Goal: Task Accomplishment & Management: Manage account settings

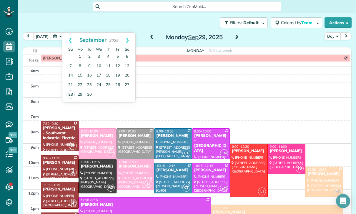
scroll to position [46, 0]
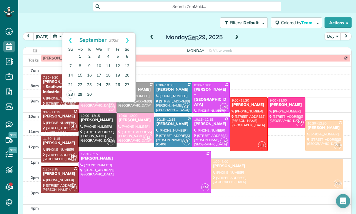
click at [81, 97] on link "29" at bounding box center [79, 94] width 9 height 9
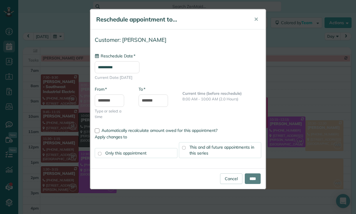
click at [111, 63] on input "**********" at bounding box center [117, 67] width 45 height 12
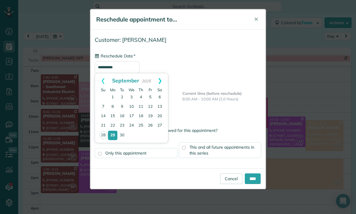
click at [162, 78] on link "Next" at bounding box center [160, 80] width 16 height 15
click at [141, 95] on link "2" at bounding box center [140, 97] width 9 height 9
type input "**********"
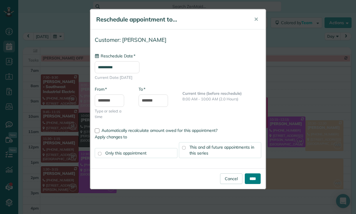
click at [256, 177] on input "****" at bounding box center [253, 178] width 16 height 11
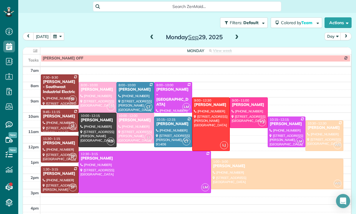
click at [60, 38] on button "button" at bounding box center [58, 36] width 14 height 8
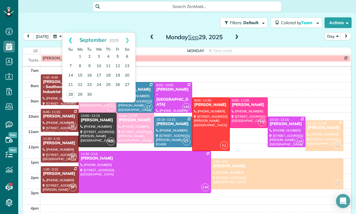
click at [68, 36] on link "Prev" at bounding box center [70, 40] width 16 height 15
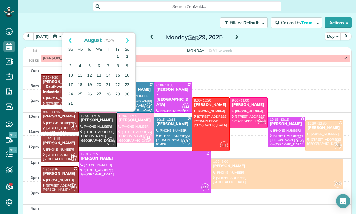
click at [80, 65] on link "4" at bounding box center [79, 65] width 9 height 9
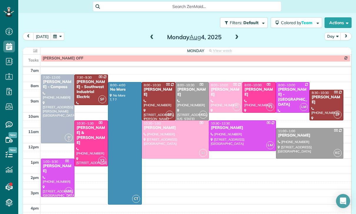
click at [57, 33] on button "button" at bounding box center [58, 36] width 14 height 8
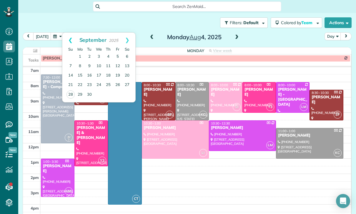
click at [68, 36] on link "Prev" at bounding box center [70, 40] width 16 height 15
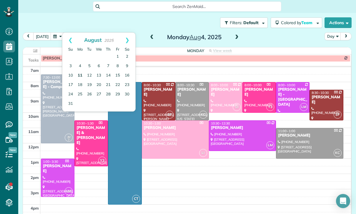
click at [81, 76] on link "11" at bounding box center [79, 75] width 9 height 9
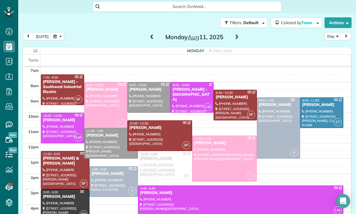
click at [55, 35] on button "button" at bounding box center [58, 36] width 14 height 8
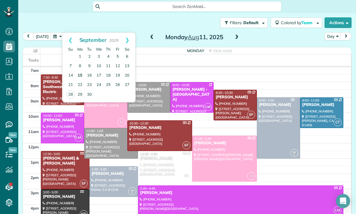
click at [82, 74] on link "15" at bounding box center [79, 75] width 9 height 9
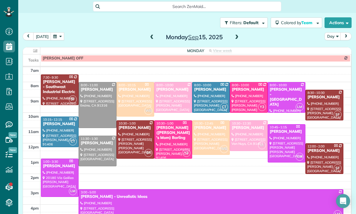
click at [59, 33] on button "button" at bounding box center [58, 36] width 14 height 8
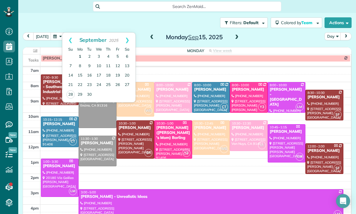
click at [81, 55] on link "1" at bounding box center [79, 56] width 9 height 9
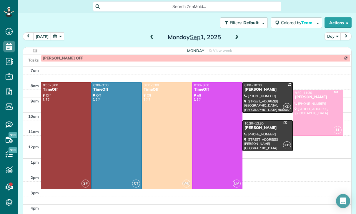
click at [234, 37] on span at bounding box center [237, 37] width 6 height 5
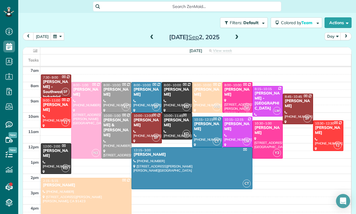
click at [237, 36] on span at bounding box center [237, 37] width 6 height 5
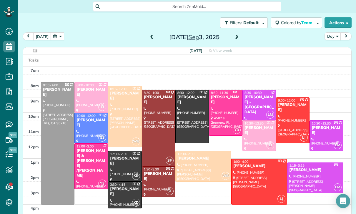
click at [238, 34] on span at bounding box center [237, 37] width 6 height 9
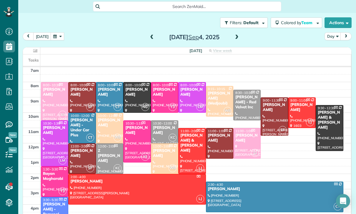
click at [236, 38] on span at bounding box center [237, 37] width 6 height 5
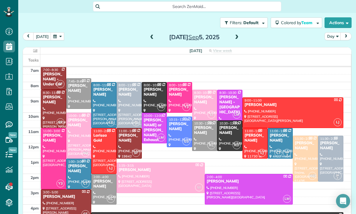
click at [234, 34] on span at bounding box center [237, 37] width 6 height 9
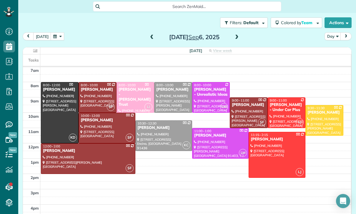
click at [60, 35] on button "button" at bounding box center [58, 36] width 14 height 8
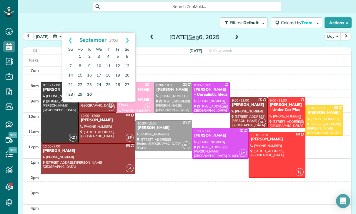
click at [89, 93] on link "30" at bounding box center [89, 94] width 9 height 9
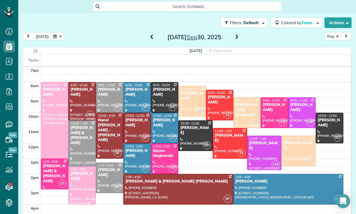
click at [61, 39] on button "button" at bounding box center [58, 36] width 14 height 8
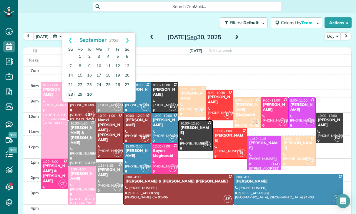
click at [89, 94] on link "30" at bounding box center [89, 94] width 9 height 9
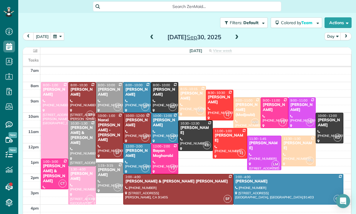
click at [136, 153] on div "[PERSON_NAME]" at bounding box center [137, 153] width 24 height 10
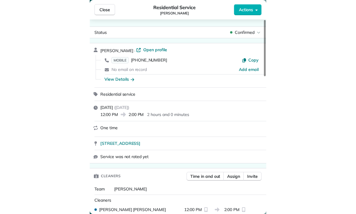
scroll to position [46, 0]
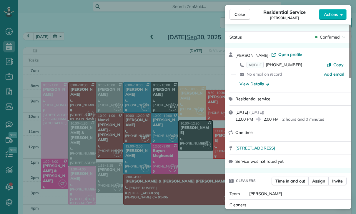
click at [79, 44] on div "Close Residential Service [PERSON_NAME] Actions Status Confirmed [PERSON_NAME] …" at bounding box center [178, 107] width 356 height 214
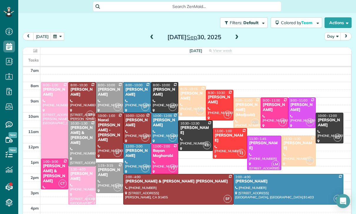
click at [60, 34] on button "button" at bounding box center [58, 36] width 14 height 8
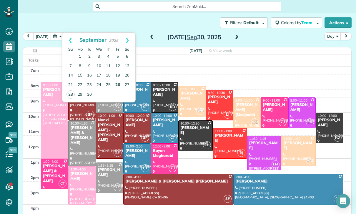
click at [118, 85] on link "26" at bounding box center [117, 84] width 9 height 9
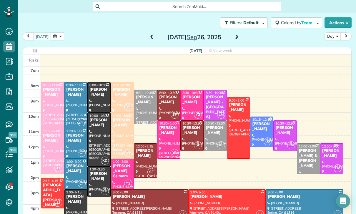
scroll to position [46, 0]
click at [54, 34] on button "button" at bounding box center [58, 36] width 14 height 8
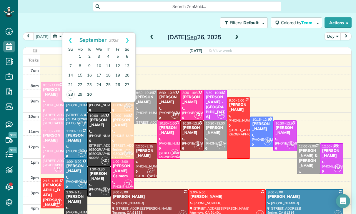
click at [88, 93] on link "30" at bounding box center [89, 94] width 9 height 9
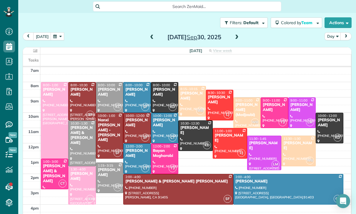
click at [60, 37] on button "button" at bounding box center [58, 36] width 14 height 8
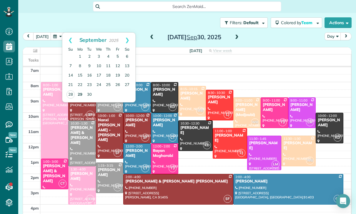
click at [81, 94] on link "29" at bounding box center [79, 94] width 9 height 9
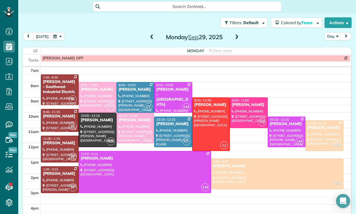
click at [58, 32] on button "button" at bounding box center [58, 36] width 14 height 8
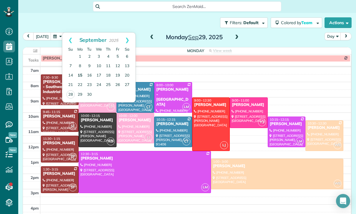
click at [80, 75] on link "15" at bounding box center [79, 75] width 9 height 9
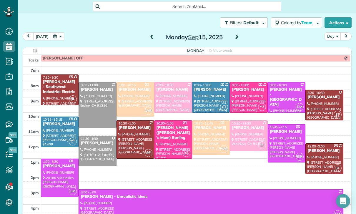
click at [57, 39] on button "button" at bounding box center [58, 36] width 14 height 8
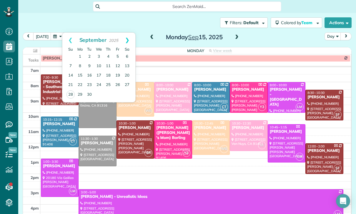
click at [131, 36] on link "Next" at bounding box center [127, 40] width 16 height 15
click at [110, 58] on link "2" at bounding box center [108, 56] width 9 height 9
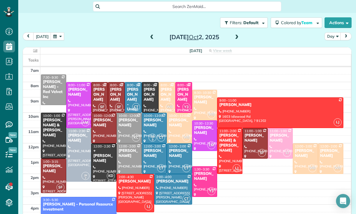
scroll to position [37, 0]
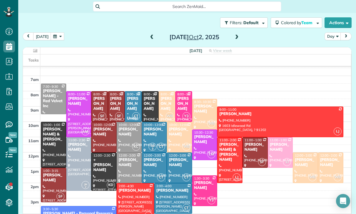
click at [52, 35] on button "button" at bounding box center [58, 36] width 14 height 8
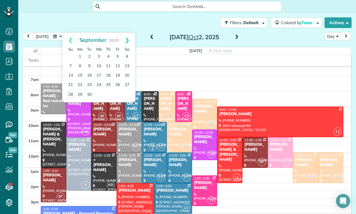
click at [129, 38] on link "Next" at bounding box center [127, 40] width 16 height 15
click at [118, 52] on link "3" at bounding box center [117, 56] width 9 height 9
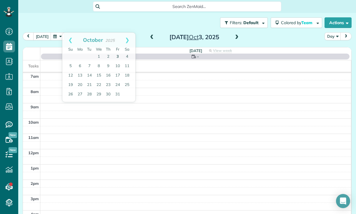
scroll to position [46, 0]
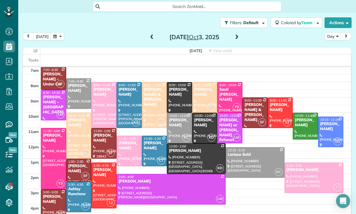
click at [76, 130] on div at bounding box center [78, 135] width 25 height 45
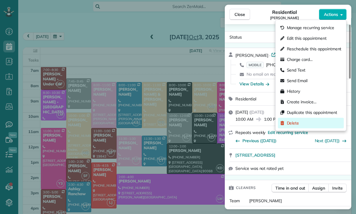
click at [296, 124] on span "Delete" at bounding box center [314, 123] width 55 height 6
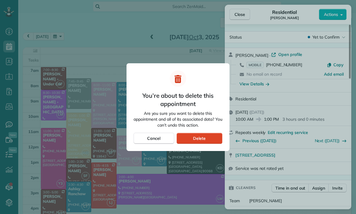
click at [203, 138] on span "Delete" at bounding box center [199, 138] width 13 height 6
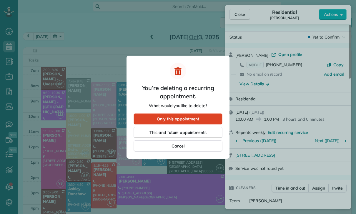
click at [194, 119] on span "Only this appointment" at bounding box center [178, 119] width 42 height 6
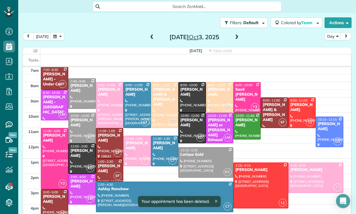
scroll to position [46, 0]
click at [57, 36] on button "button" at bounding box center [58, 36] width 14 height 8
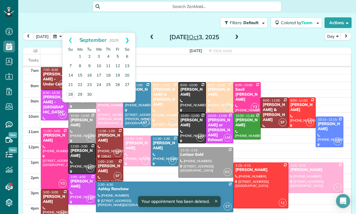
click at [131, 37] on link "Next" at bounding box center [127, 40] width 16 height 15
click at [119, 64] on link "10" at bounding box center [117, 65] width 9 height 9
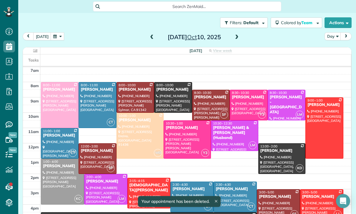
click at [141, 135] on div at bounding box center [140, 135] width 47 height 45
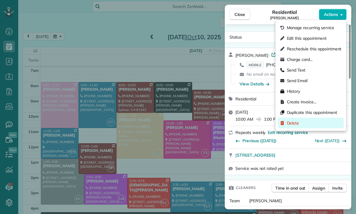
click at [292, 126] on span "Delete" at bounding box center [314, 123] width 55 height 6
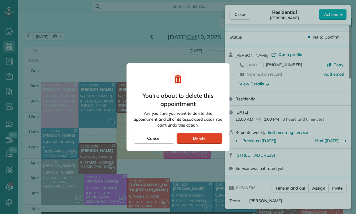
click at [207, 138] on div "Delete" at bounding box center [199, 138] width 46 height 11
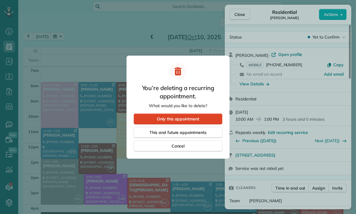
click at [191, 117] on span "Only this appointment" at bounding box center [178, 119] width 42 height 6
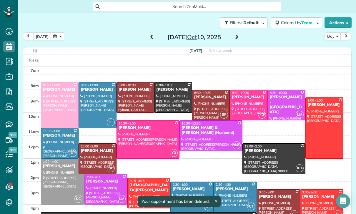
scroll to position [46, 0]
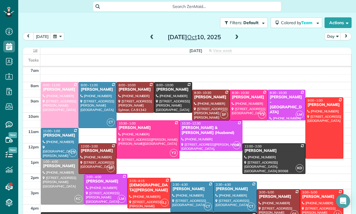
click at [56, 39] on button "button" at bounding box center [58, 36] width 14 height 8
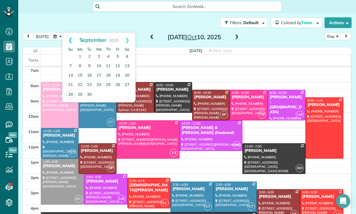
click at [66, 35] on link "Prev" at bounding box center [70, 40] width 16 height 15
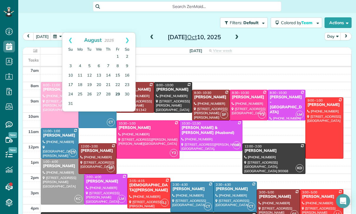
click at [117, 93] on link "29" at bounding box center [117, 94] width 9 height 9
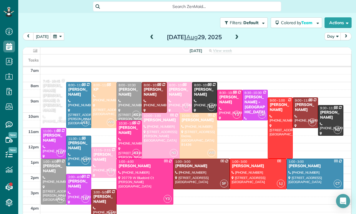
click at [153, 37] on span at bounding box center [152, 37] width 6 height 5
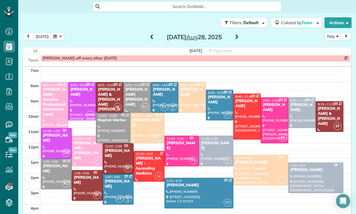
click at [151, 37] on span at bounding box center [152, 37] width 6 height 5
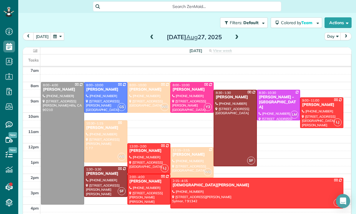
click at [150, 36] on span at bounding box center [152, 37] width 6 height 5
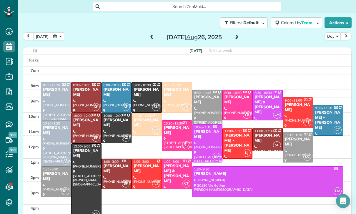
click at [151, 36] on span at bounding box center [152, 37] width 6 height 5
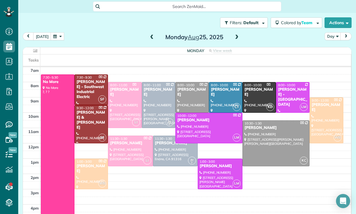
click at [149, 38] on span at bounding box center [152, 37] width 6 height 5
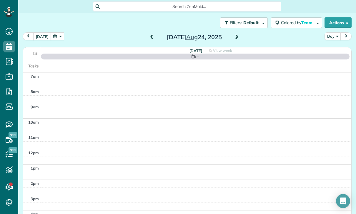
click at [151, 36] on span at bounding box center [152, 37] width 6 height 5
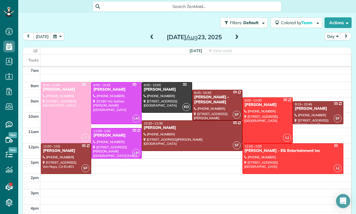
click at [150, 35] on span at bounding box center [152, 37] width 6 height 5
